Goal: Information Seeking & Learning: Learn about a topic

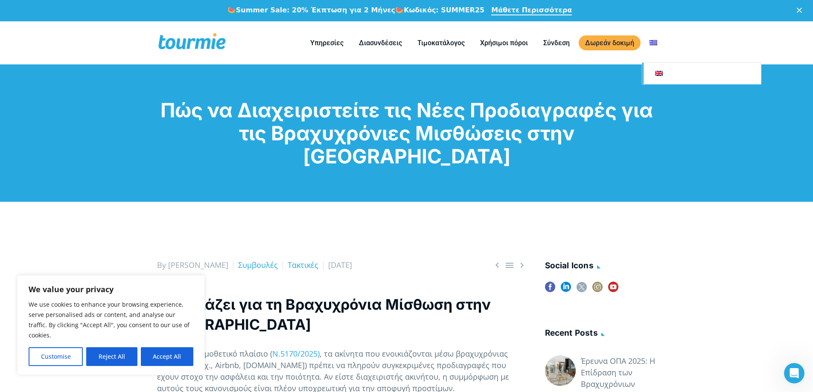
click at [659, 55] on li at bounding box center [653, 42] width 23 height 39
click at [657, 77] on link at bounding box center [702, 73] width 119 height 21
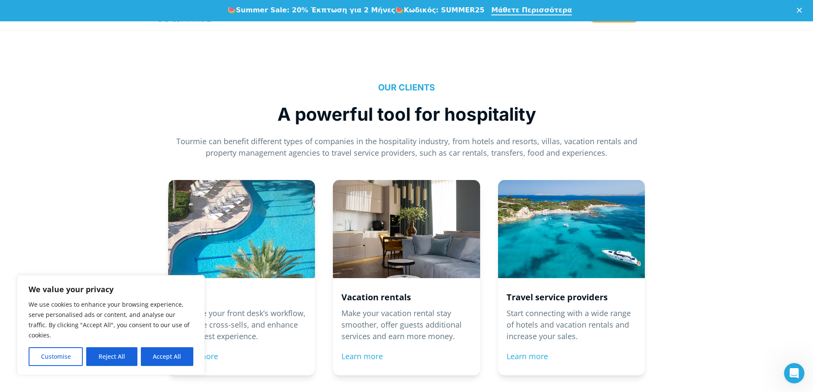
scroll to position [871, 0]
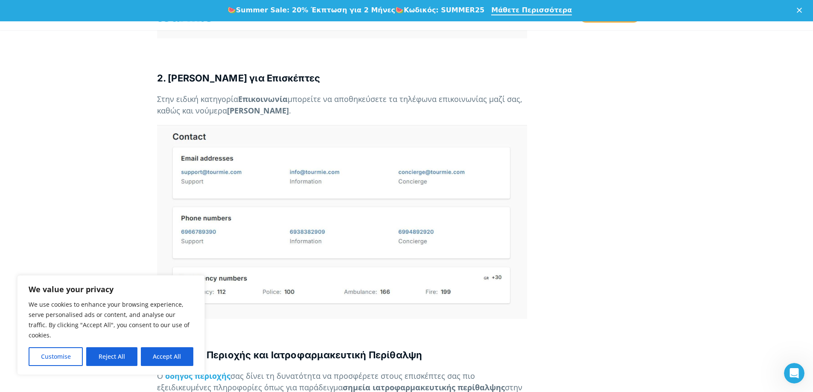
scroll to position [1959, 0]
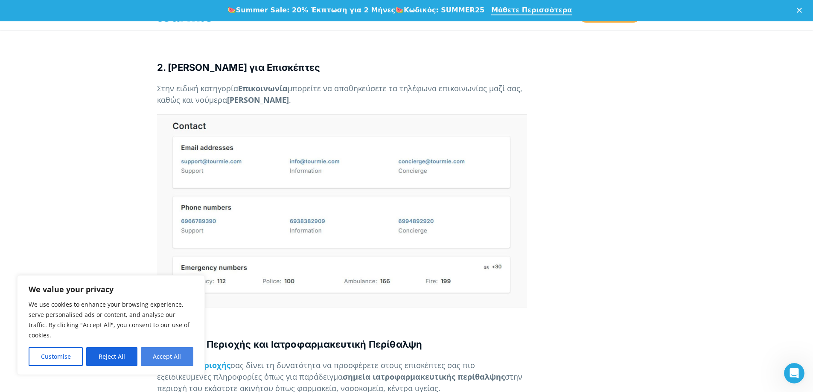
click at [161, 353] on button "Accept All" at bounding box center [167, 357] width 53 height 19
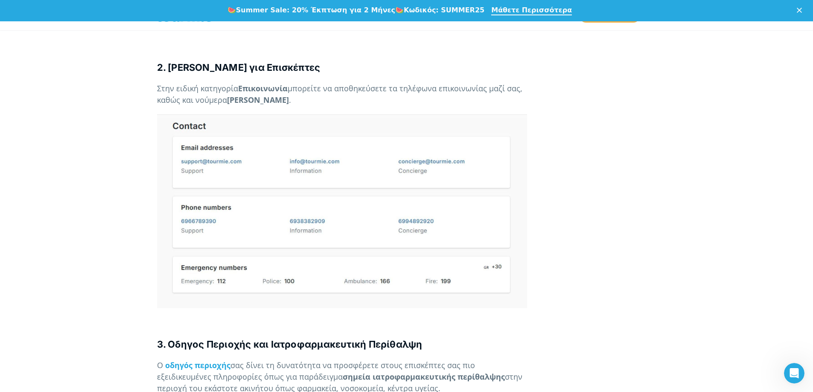
checkbox input "true"
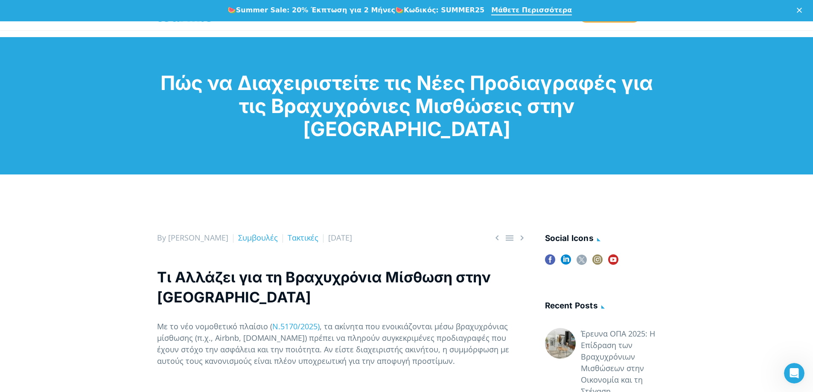
scroll to position [0, 0]
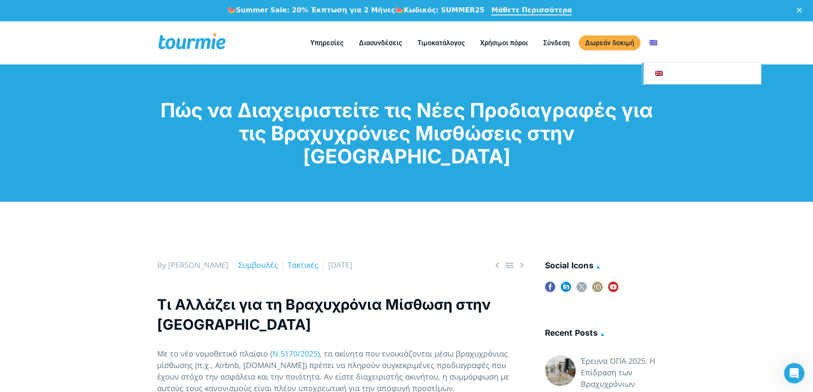
click at [658, 76] on link at bounding box center [702, 73] width 119 height 21
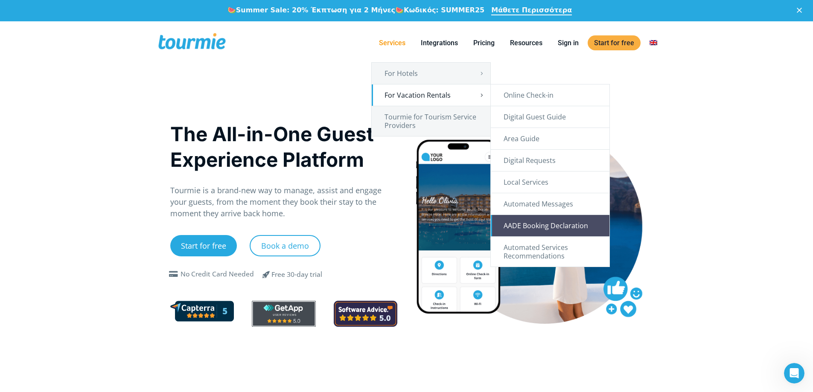
click at [569, 228] on link "AADE Booking Declaration" at bounding box center [550, 225] width 119 height 21
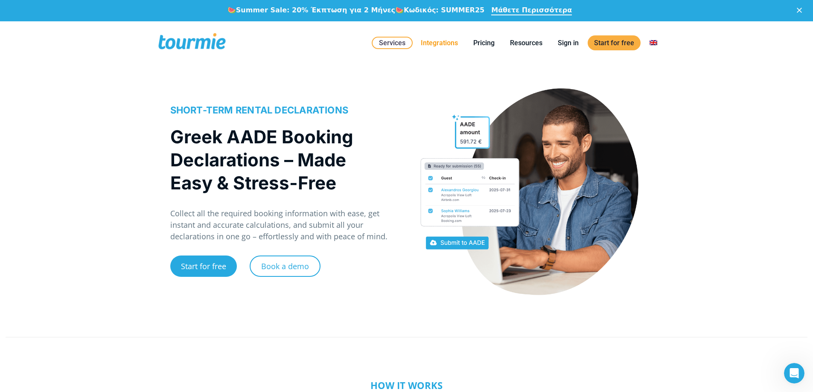
click at [450, 42] on link "Integrations" at bounding box center [440, 43] width 50 height 11
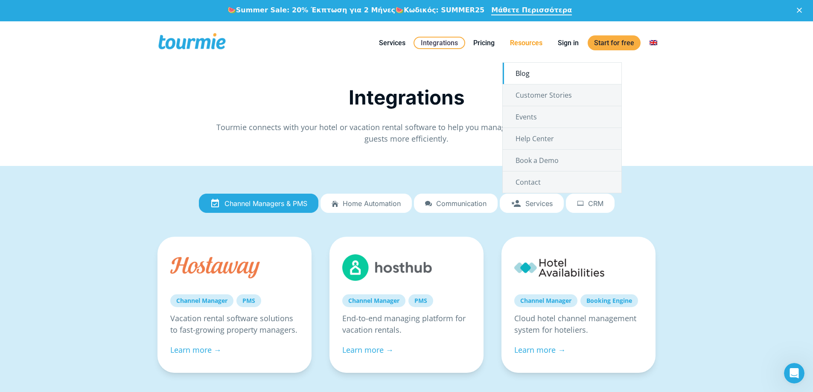
click at [522, 67] on link "Blog" at bounding box center [562, 73] width 119 height 21
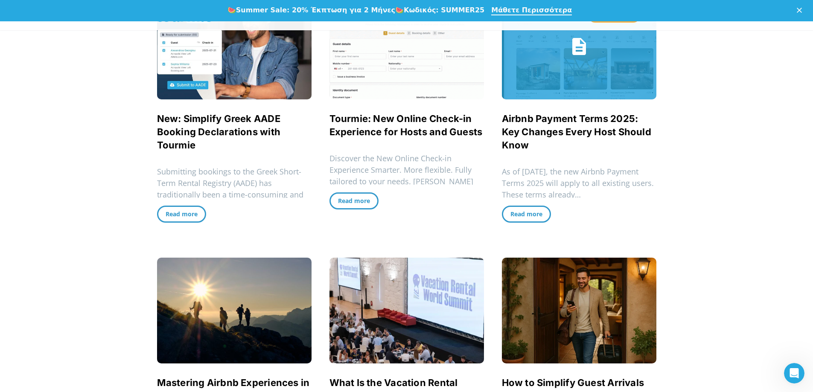
scroll to position [267, 0]
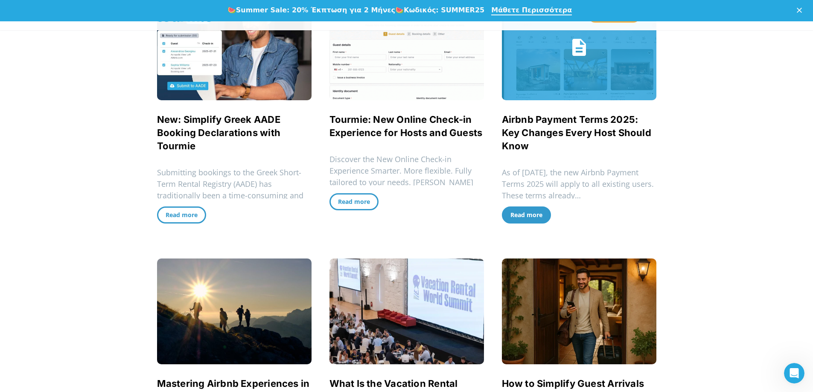
click at [534, 213] on span "Read more" at bounding box center [527, 215] width 32 height 8
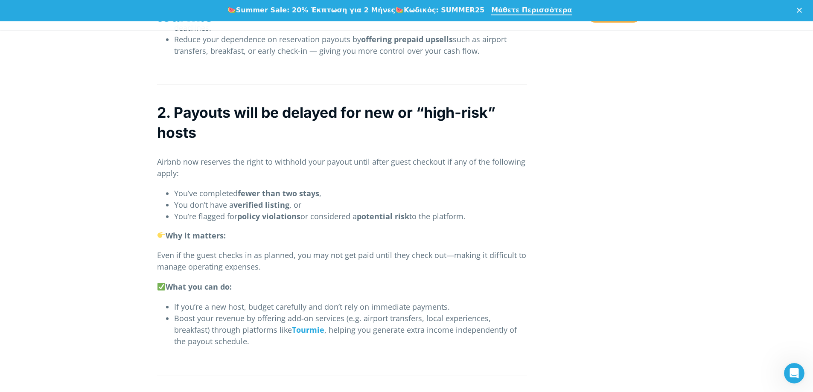
scroll to position [838, 0]
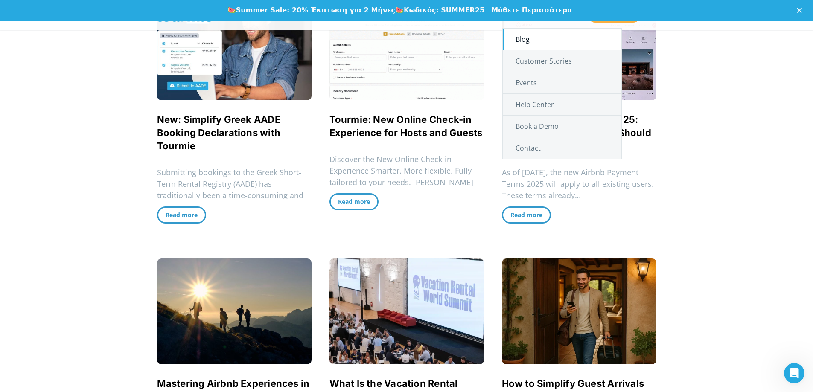
click at [536, 44] on link "Blog" at bounding box center [562, 39] width 119 height 21
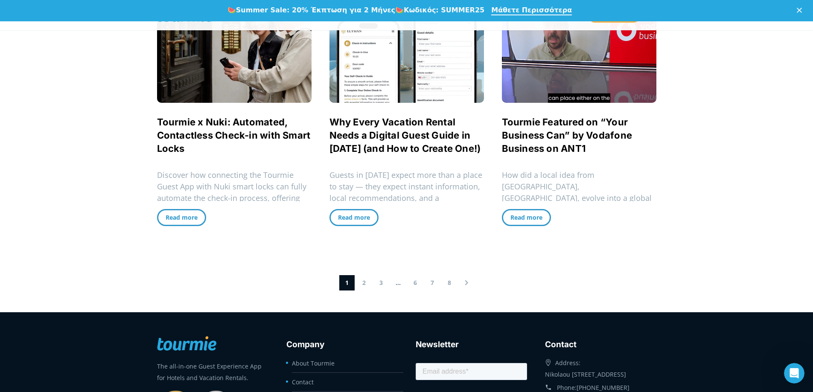
scroll to position [797, 0]
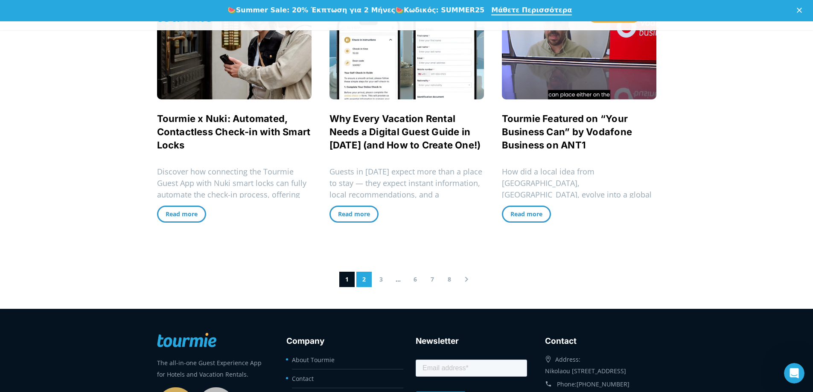
click at [361, 282] on link "2" at bounding box center [363, 279] width 15 height 15
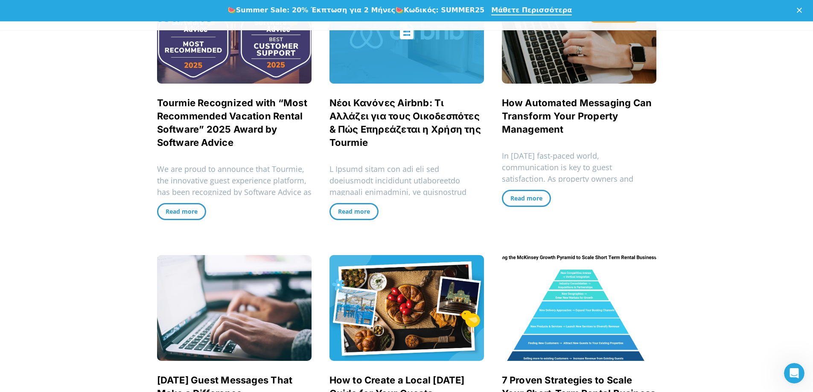
scroll to position [283, 0]
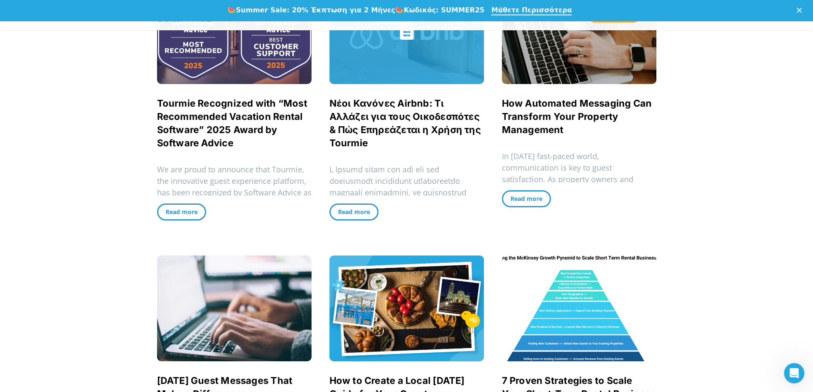
click at [389, 106] on link "Νέοι Κανόνες Airbnb: Τι Αλλάζει για τους Οικοδεσπότες & Πώς Επηρεάζεται η Χρήση…" at bounding box center [406, 123] width 152 height 51
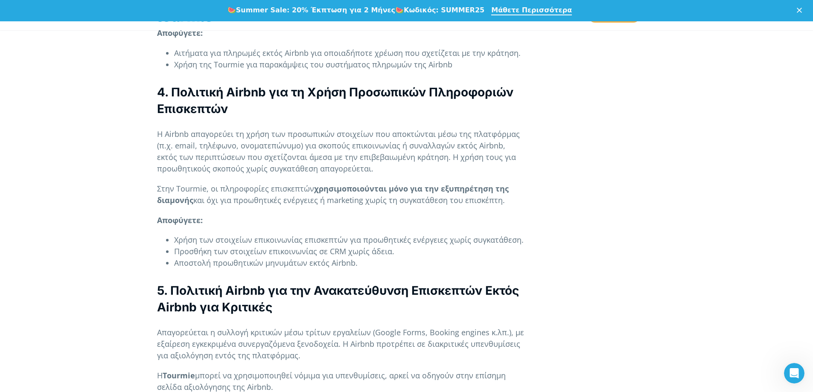
scroll to position [1459, 0]
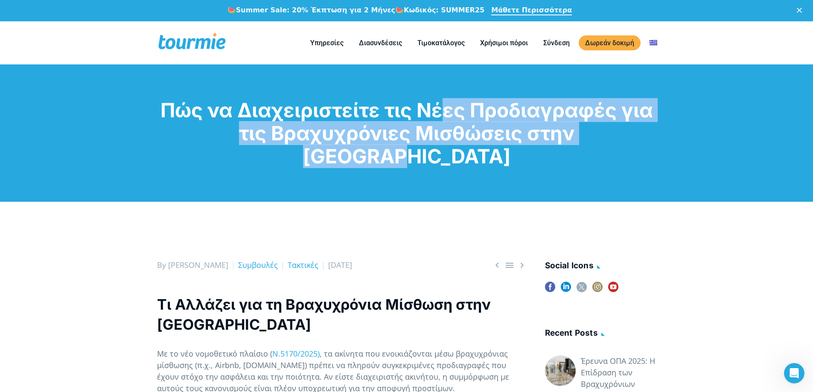
drag, startPoint x: 416, startPoint y: 110, endPoint x: 605, endPoint y: 140, distance: 190.6
click at [612, 140] on h1 "Πώς να Διαχειριστείτε τις Νέες Προδιαγραφές για τις Βραχυχρόνιες Μισθώσεις στην…" at bounding box center [407, 133] width 500 height 69
